Goal: Navigation & Orientation: Find specific page/section

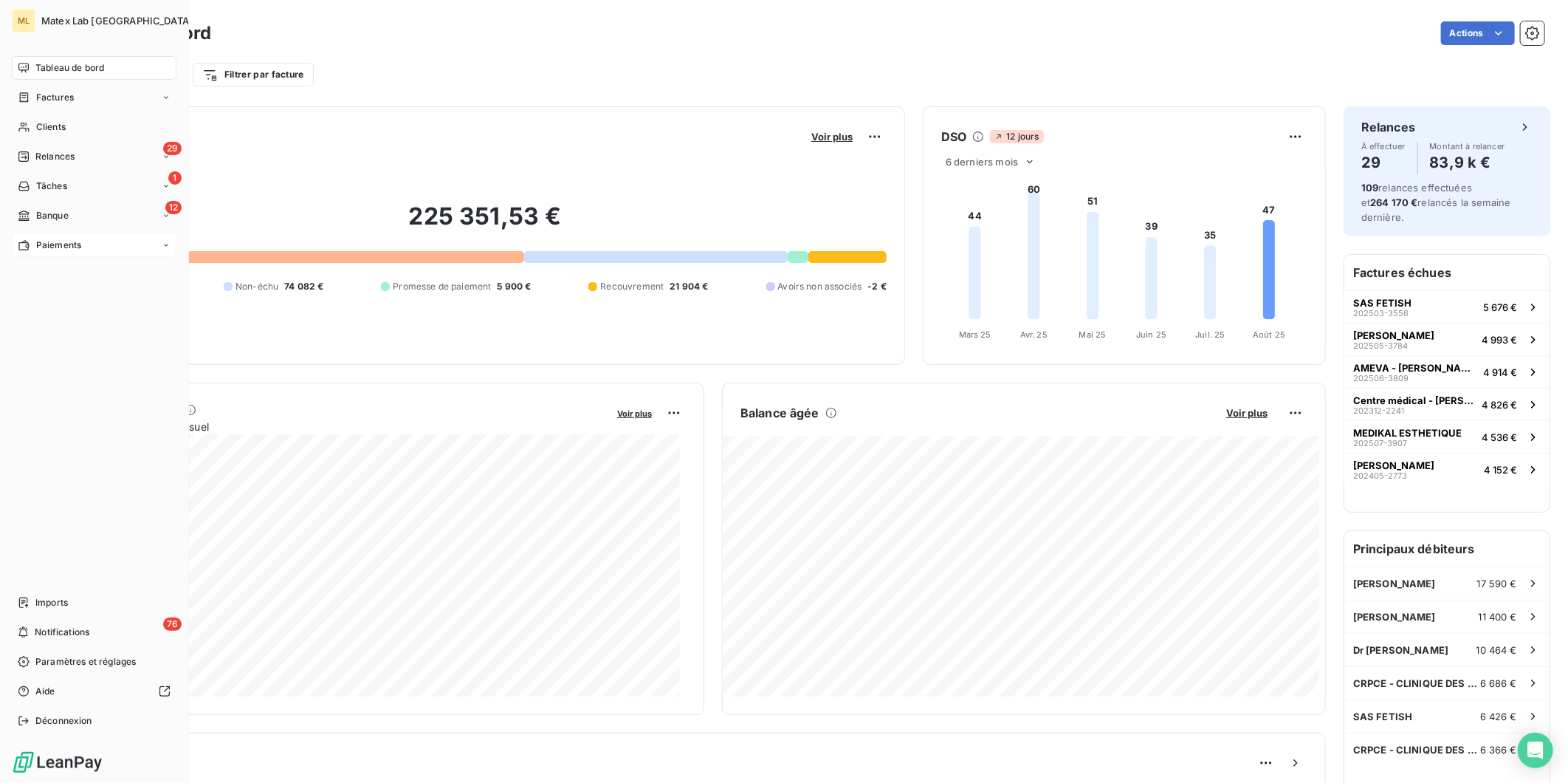
click at [36, 243] on span "Paiements" at bounding box center [58, 245] width 45 height 14
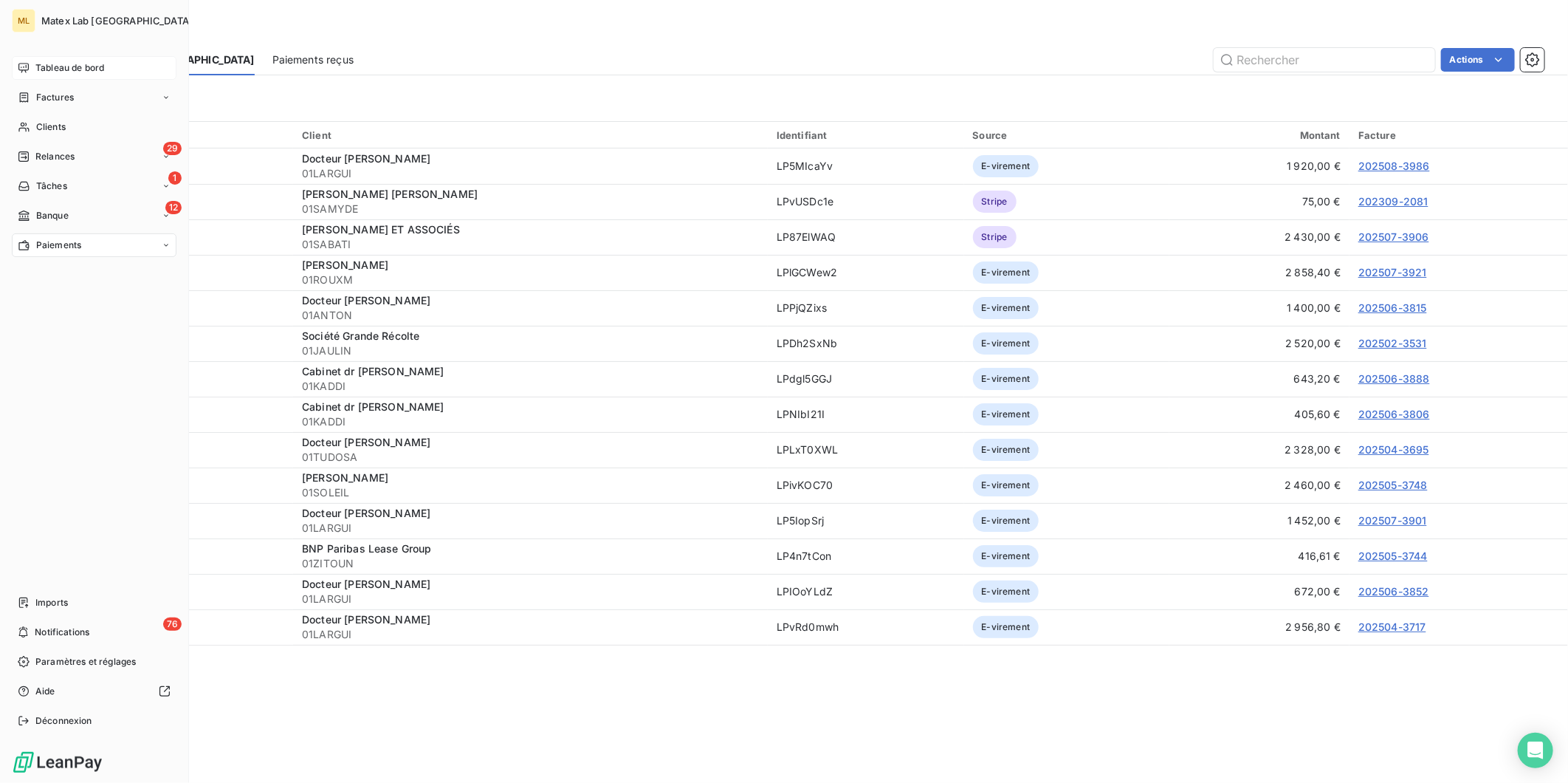
click at [73, 62] on span "Tableau de bord" at bounding box center [70, 68] width 69 height 14
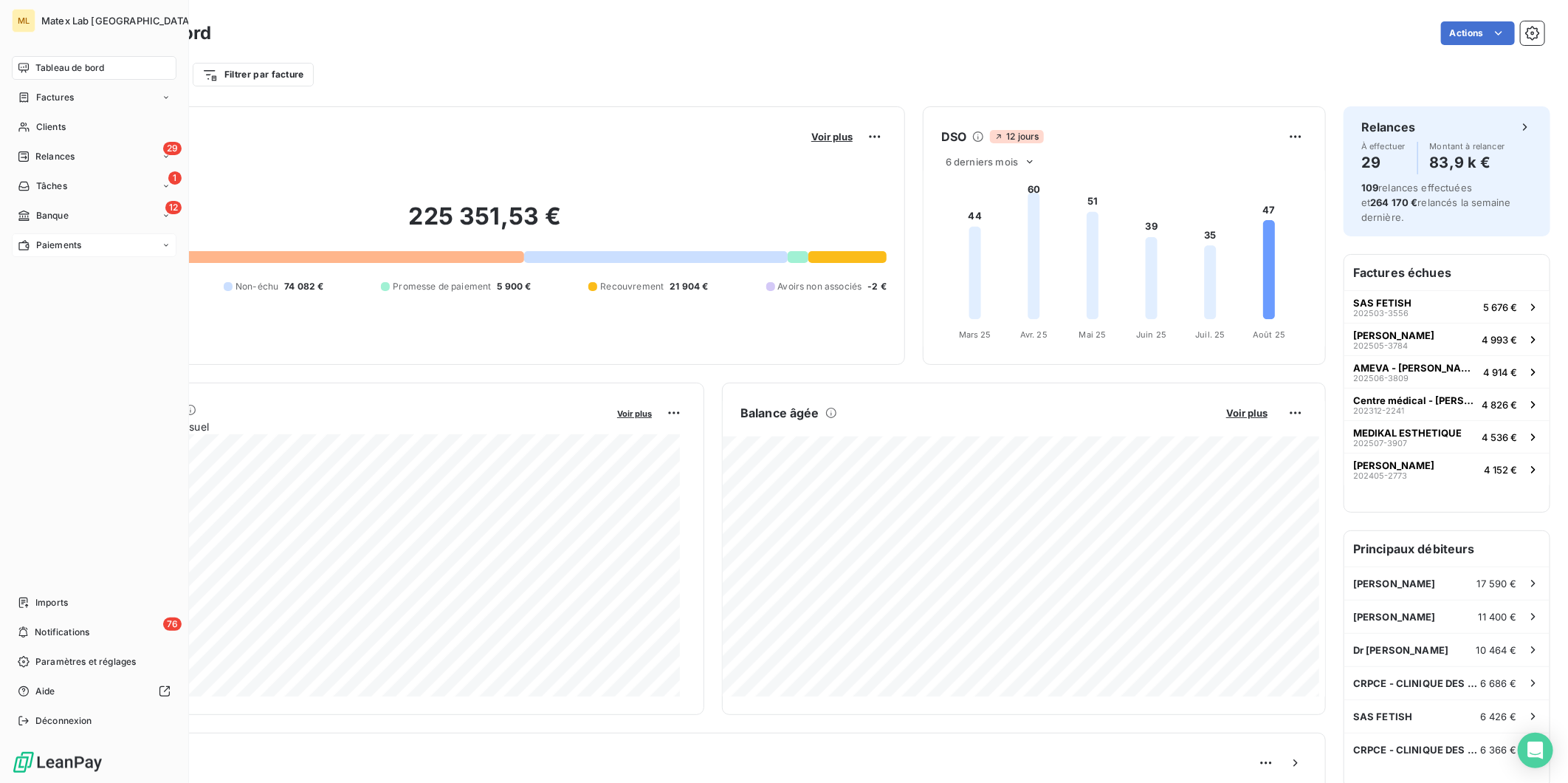
click at [54, 244] on span "Paiements" at bounding box center [58, 245] width 45 height 14
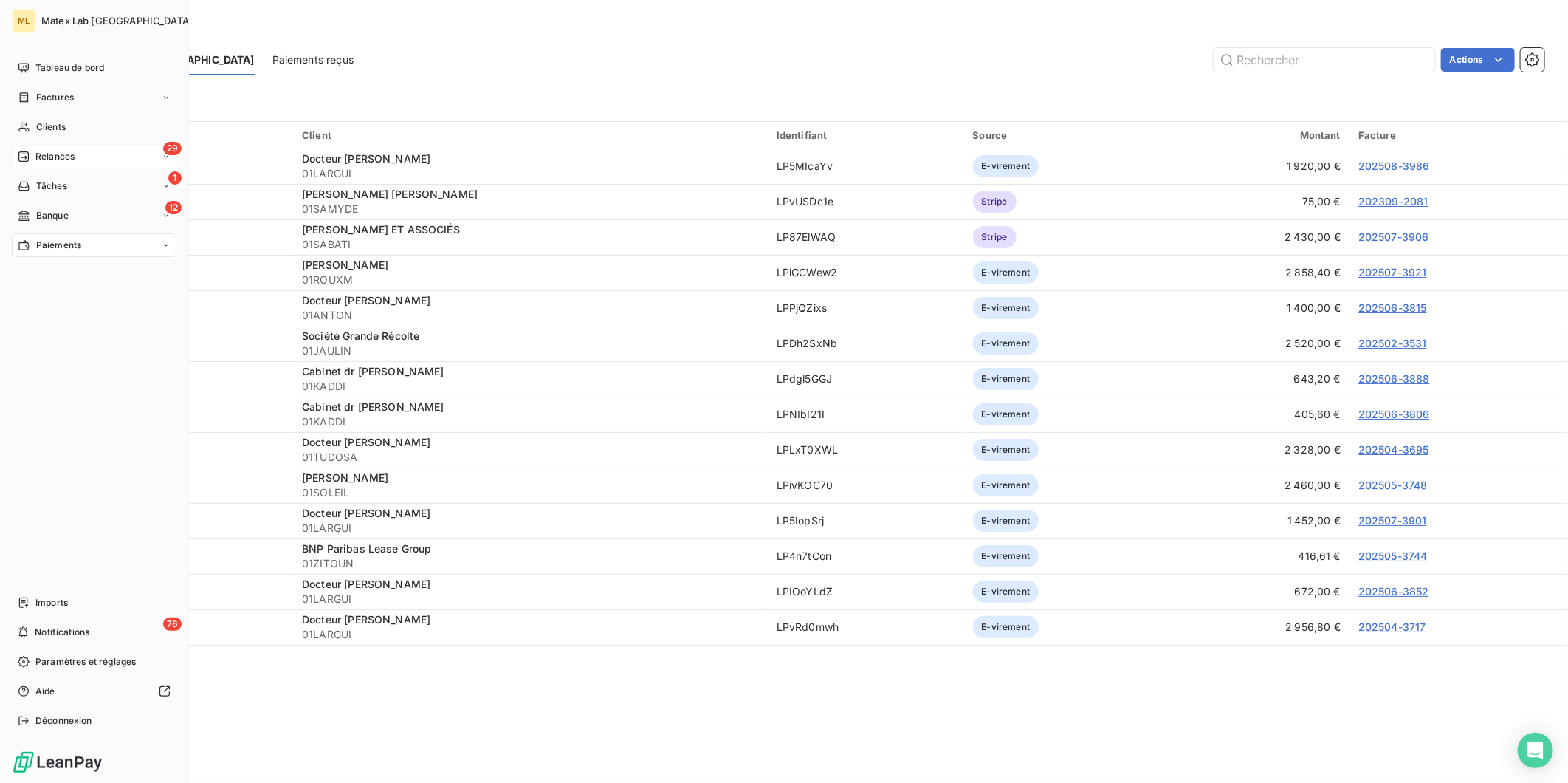
click at [67, 150] on span "Relances" at bounding box center [55, 157] width 39 height 14
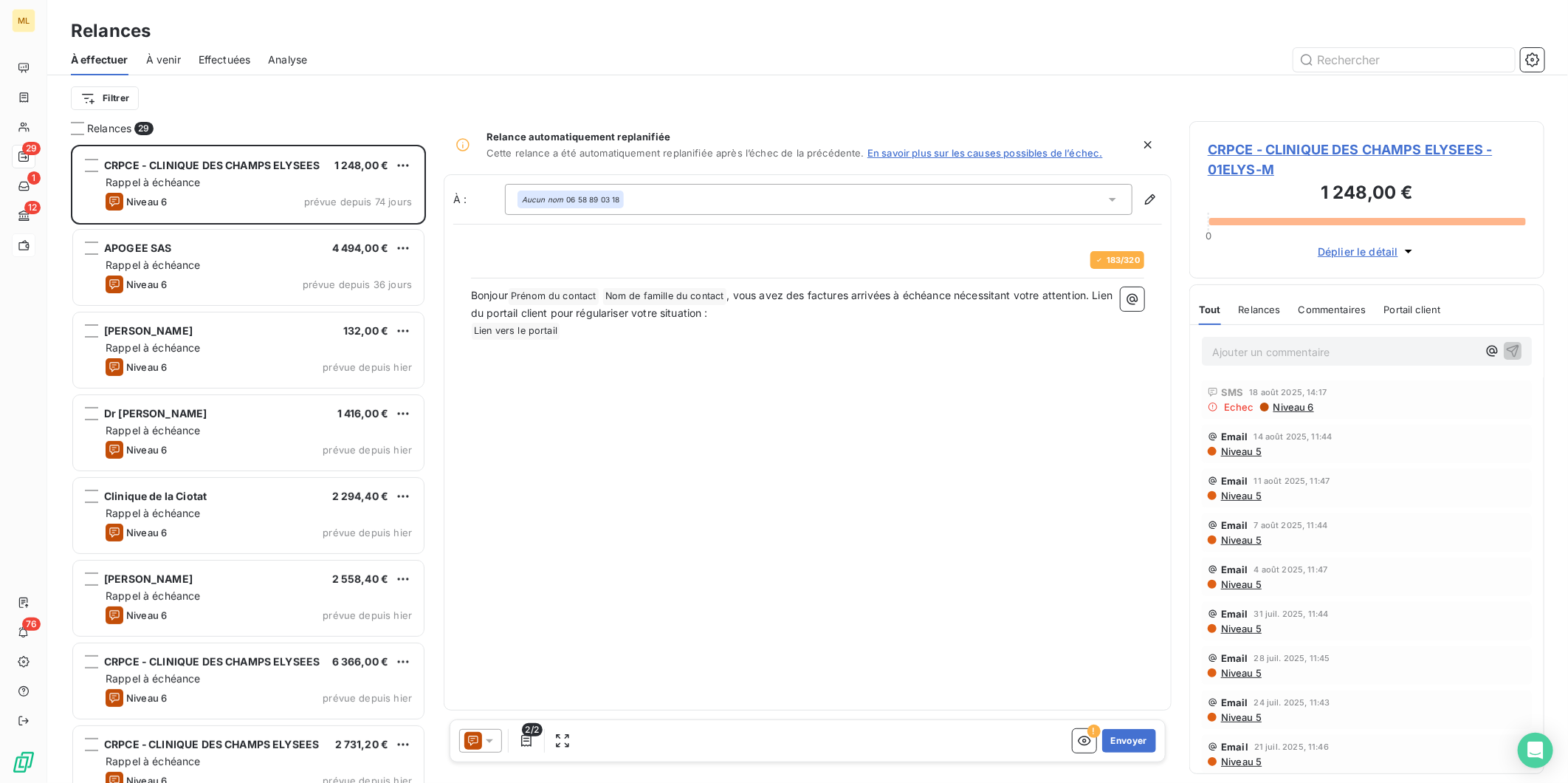
scroll to position [625, 342]
